Goal: Task Accomplishment & Management: Complete application form

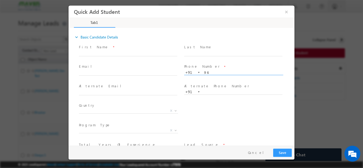
type input "9"
type input "7094642611"
click at [146, 75] on span at bounding box center [130, 73] width 103 height 6
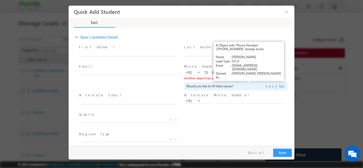
click at [250, 77] on link "View Details" at bounding box center [249, 77] width 16 height 3
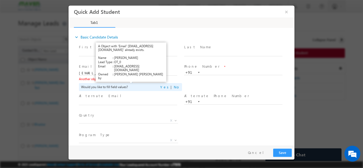
click at [131, 77] on link "View Details" at bounding box center [130, 78] width 16 height 3
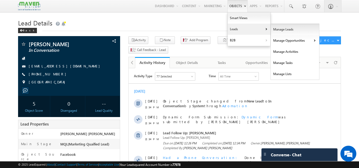
click at [271, 28] on link "Manage Leads" at bounding box center [295, 29] width 49 height 11
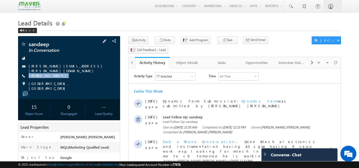
drag, startPoint x: 57, startPoint y: 74, endPoint x: 57, endPoint y: 78, distance: 4.5
click at [57, 78] on div "sandeep In Conversation bhuyan.sandip@gmail.com +91-7418433397" at bounding box center [69, 65] width 97 height 49
copy div "+91-7418433397"
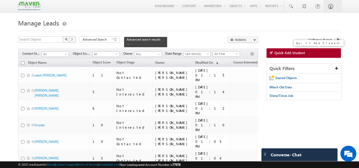
click at [284, 54] on span "Quick Add Student" at bounding box center [290, 53] width 31 height 5
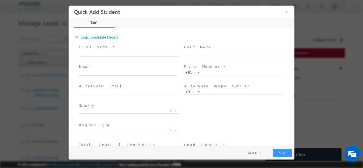
click at [97, 53] on input "text" at bounding box center [128, 53] width 98 height 5
type input """
click at [86, 54] on input "text" at bounding box center [128, 53] width 98 height 5
paste input "Dharmendra Kumar"
type input "Dharmendra Kumar"
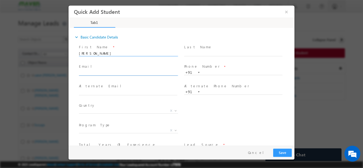
click at [175, 72] on input "text" at bounding box center [128, 72] width 98 height 5
paste input "dharmen.ky@gmail.com"
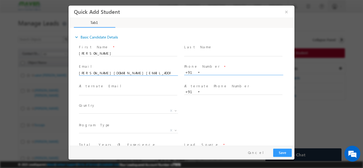
type input "dharmen.ky@gmail.com"
click at [205, 73] on input "text" at bounding box center [233, 72] width 98 height 5
paste input ""78143 95972 ""
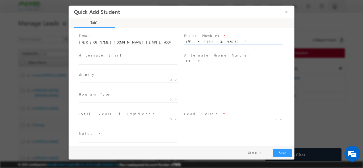
scroll to position [31, 0]
type input "7814395972"
click at [137, 79] on span "X" at bounding box center [128, 79] width 99 height 5
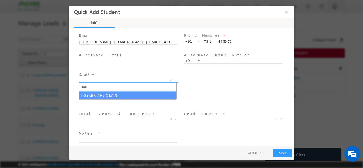
type input "indi"
select select "[GEOGRAPHIC_DATA]"
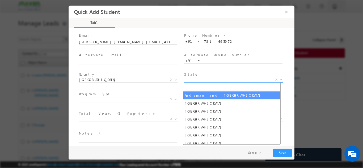
click at [214, 80] on span "X" at bounding box center [233, 79] width 99 height 5
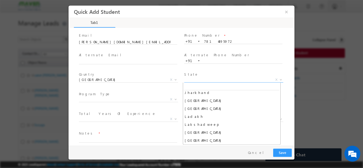
scroll to position [114, 0]
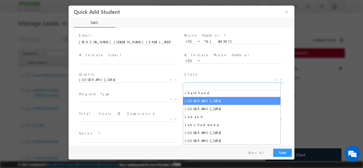
select select "Karnataka"
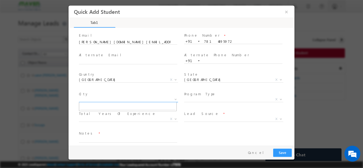
click at [131, 100] on span "X" at bounding box center [128, 99] width 99 height 5
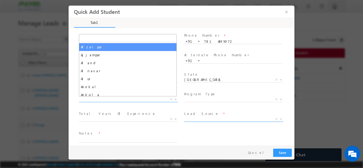
click at [230, 117] on span "X" at bounding box center [233, 118] width 99 height 5
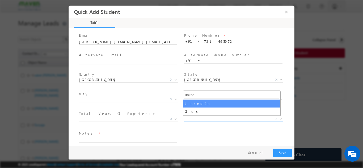
type input "linked"
select select "LinkedIn"
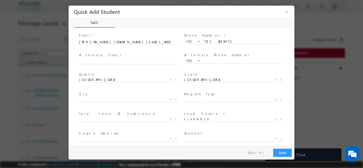
click at [226, 104] on span at bounding box center [233, 106] width 98 height 6
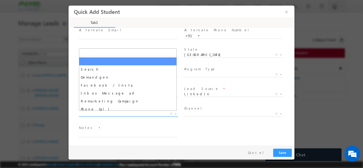
click at [135, 115] on span "X" at bounding box center [128, 113] width 99 height 5
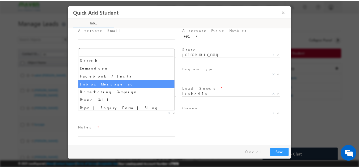
scroll to position [9, 0]
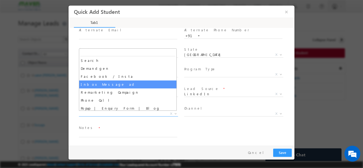
select select "Inbox Message ad"
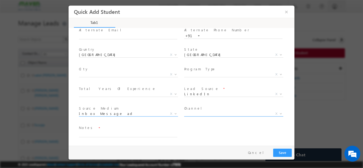
click at [205, 114] on span "X" at bounding box center [233, 113] width 99 height 5
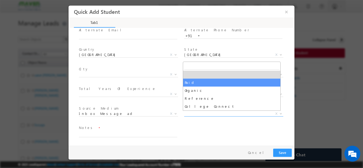
select select "Paid"
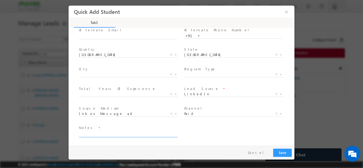
click at [135, 132] on textarea at bounding box center [128, 134] width 98 height 6
type textarea "dnp"
click at [287, 148] on div "Pay & Save Save Cancel" at bounding box center [183, 153] width 229 height 14
click at [286, 148] on div "Pay & Save Save Cancel" at bounding box center [183, 153] width 229 height 14
click at [285, 152] on button "Save" at bounding box center [282, 153] width 19 height 8
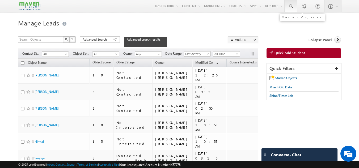
click at [290, 2] on link at bounding box center [291, 6] width 13 height 12
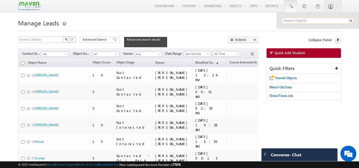
paste input "[EMAIL_ADDRESS][DOMAIN_NAME]"
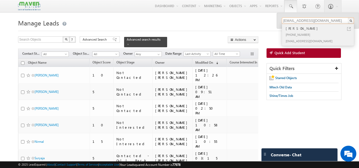
type input "[EMAIL_ADDRESS][DOMAIN_NAME]"
click at [309, 36] on div "[PHONE_NUMBER]" at bounding box center [320, 34] width 71 height 6
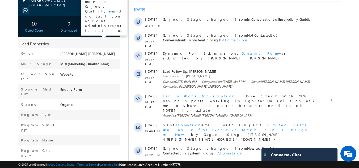
scroll to position [82, 0]
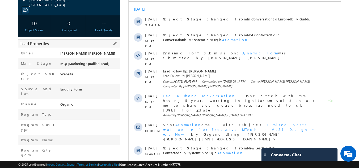
click at [108, 123] on div at bounding box center [89, 126] width 61 height 7
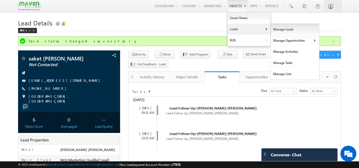
click at [276, 29] on link "Manage Leads" at bounding box center [295, 29] width 49 height 11
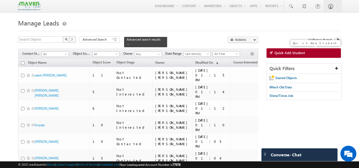
click at [273, 52] on span at bounding box center [272, 53] width 5 height 5
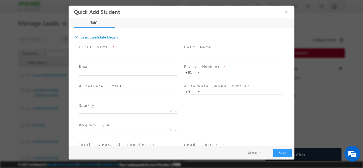
drag, startPoint x: 121, startPoint y: 70, endPoint x: 122, endPoint y: 66, distance: 3.9
click at [122, 66] on div "Email *" at bounding box center [130, 70] width 103 height 12
click at [114, 74] on input "text" at bounding box center [128, 72] width 98 height 5
paste input "vijayagunji20@gmail.com"
type input "vijayagunji20@gmail.com"
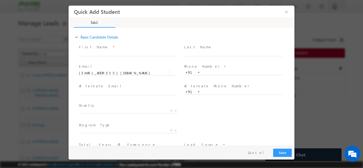
drag, startPoint x: 141, startPoint y: 75, endPoint x: 92, endPoint y: 86, distance: 50.9
click at [69, 79] on html "Quick Add Student × Tab1 9% Completed" at bounding box center [182, 75] width 226 height 140
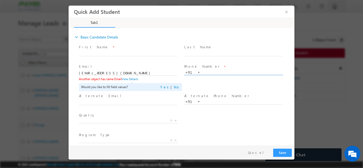
click at [206, 72] on input "text" at bounding box center [233, 72] width 98 height 5
paste input "[PERSON_NAME][DOMAIN_NAME][EMAIL_ADDRESS][DOMAIN_NAME]"
type input "[PERSON_NAME][DOMAIN_NAME][EMAIL_ADDRESS][DOMAIN_NAME]"
drag, startPoint x: 249, startPoint y: 71, endPoint x: 164, endPoint y: 76, distance: 85.0
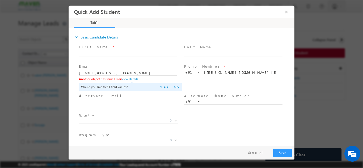
click at [164, 76] on div "Email * vijayagunji20@gmail.com Another object has same Email View Details Woul…" at bounding box center [186, 78] width 217 height 30
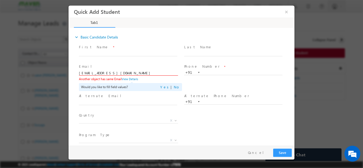
drag, startPoint x: 142, startPoint y: 74, endPoint x: 69, endPoint y: 47, distance: 78.0
click at [69, 40] on html "Quick Add Student × Tab1 9% Completed" at bounding box center [182, 75] width 226 height 140
paste input "dharmen.ky"
type input "[PERSON_NAME][DOMAIN_NAME][EMAIL_ADDRESS][DOMAIN_NAME]"
click at [128, 104] on input "text" at bounding box center [128, 102] width 98 height 5
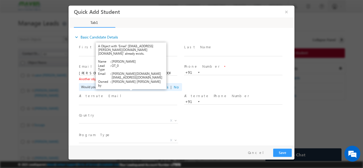
click at [135, 79] on link "View Details" at bounding box center [130, 78] width 16 height 3
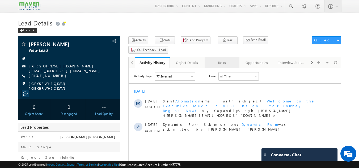
click at [225, 57] on link "Tasks" at bounding box center [222, 62] width 35 height 11
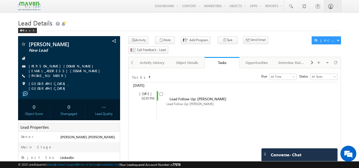
click at [225, 57] on link "Tasks" at bounding box center [222, 62] width 35 height 11
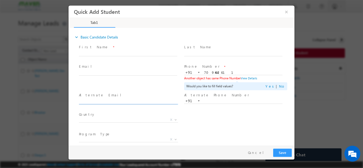
click at [169, 103] on input "text" at bounding box center [128, 101] width 98 height 5
click at [134, 53] on input "text" at bounding box center [128, 53] width 98 height 5
click at [122, 52] on input "text" at bounding box center [128, 53] width 98 height 5
click at [188, 55] on input "text" at bounding box center [233, 53] width 98 height 5
click at [139, 99] on input "text" at bounding box center [128, 101] width 98 height 5
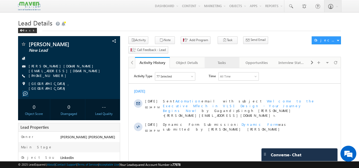
click at [223, 57] on link "Tasks" at bounding box center [222, 62] width 35 height 11
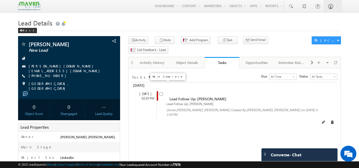
click at [161, 93] on input "checkbox" at bounding box center [161, 94] width 3 height 3
checkbox input "false"
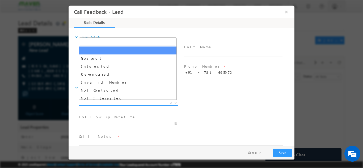
click at [108, 101] on span "X" at bounding box center [128, 102] width 99 height 5
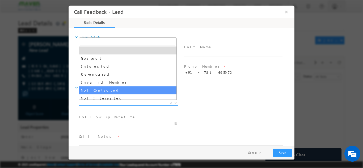
drag, startPoint x: 111, startPoint y: 85, endPoint x: 110, endPoint y: 90, distance: 4.3
select select "Not Contacted"
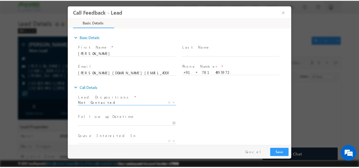
scroll to position [28, 0]
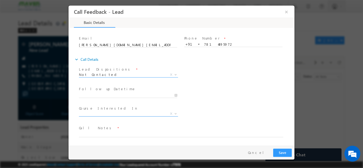
click at [111, 111] on span "X" at bounding box center [128, 113] width 99 height 5
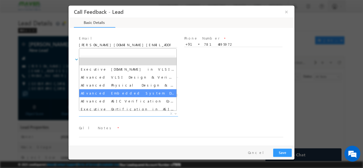
click at [202, 91] on div "Follow up Datetime * Program Type * Long Term Short Term X" at bounding box center [186, 95] width 217 height 20
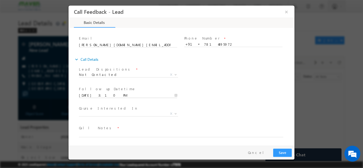
click at [145, 97] on input "10/10/2025 3:10 PM" at bounding box center [128, 95] width 98 height 5
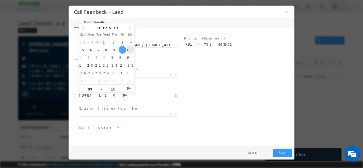
type input "11/10/2025 3:10 PM"
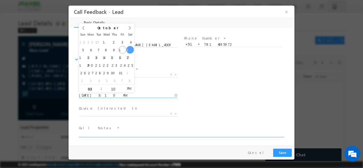
click at [108, 135] on textarea at bounding box center [181, 134] width 205 height 6
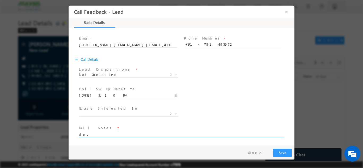
type textarea "dnp"
click at [286, 157] on button "Save" at bounding box center [282, 153] width 19 height 8
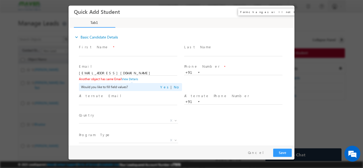
click at [285, 12] on button "×" at bounding box center [286, 12] width 9 height 10
